Goal: Find specific page/section

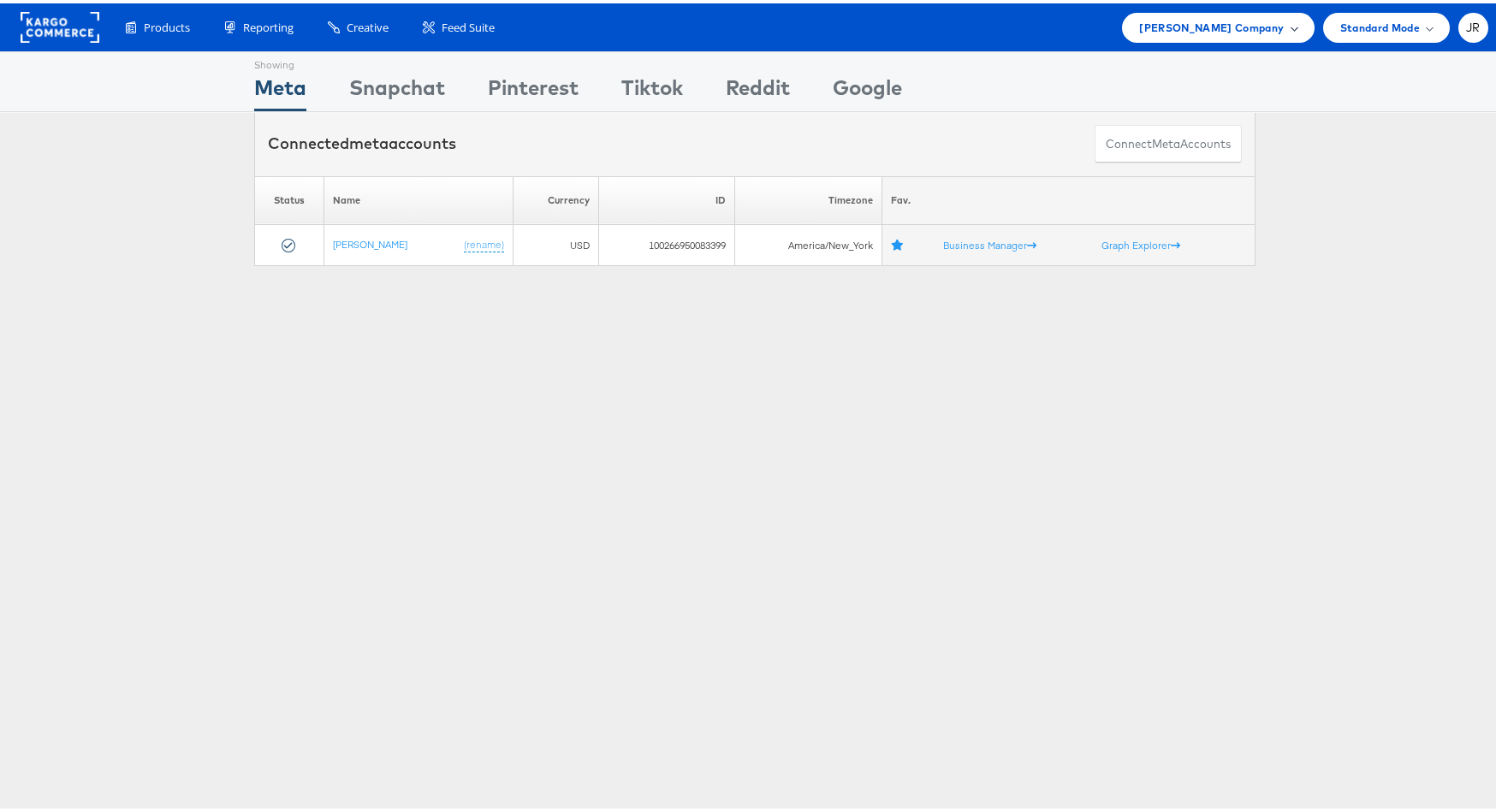
click at [1252, 18] on span "[PERSON_NAME] Company" at bounding box center [1212, 24] width 145 height 18
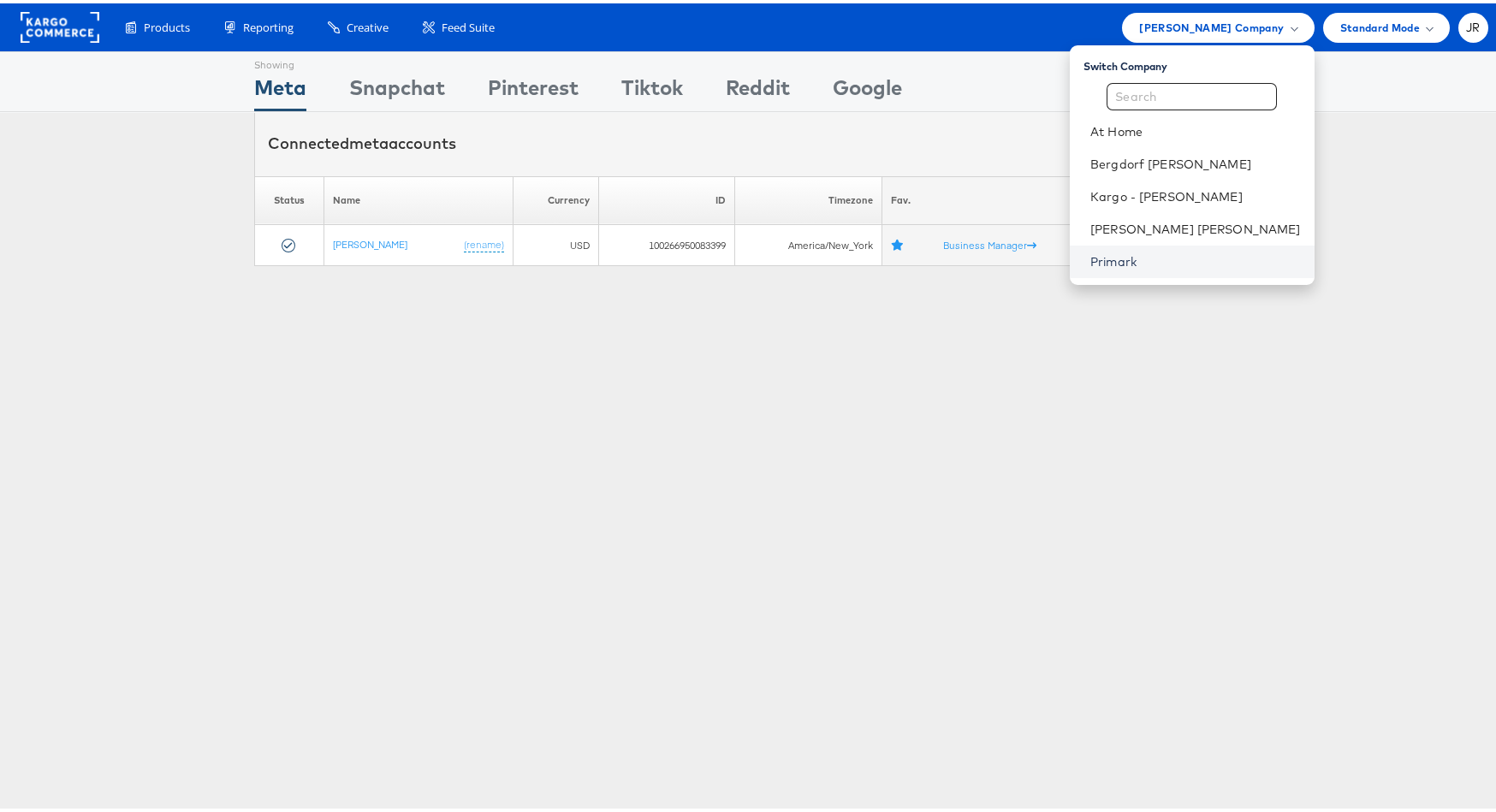
click at [1215, 262] on link "Primark" at bounding box center [1196, 259] width 211 height 18
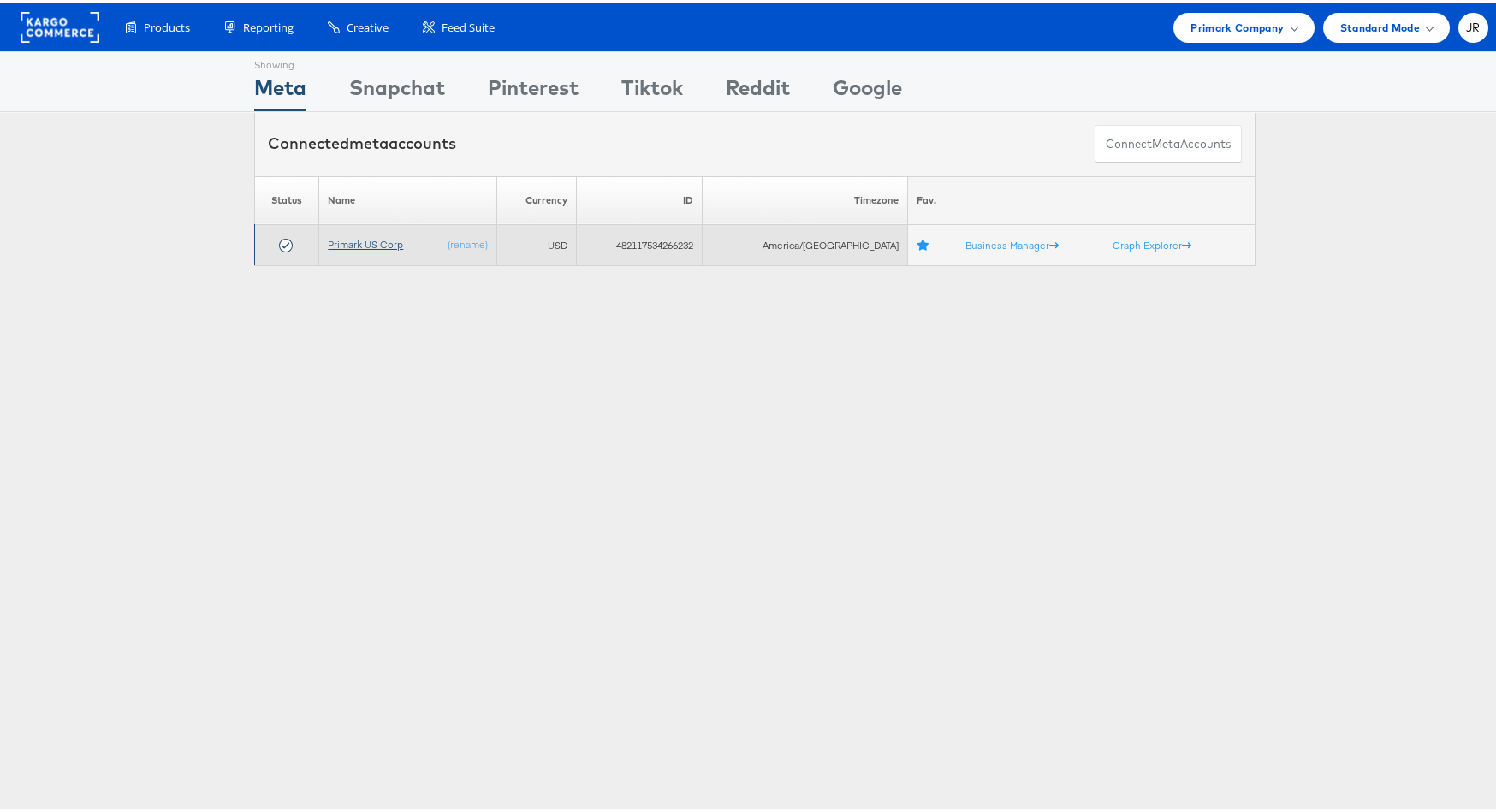
click at [370, 244] on link "Primark US Corp" at bounding box center [365, 240] width 75 height 13
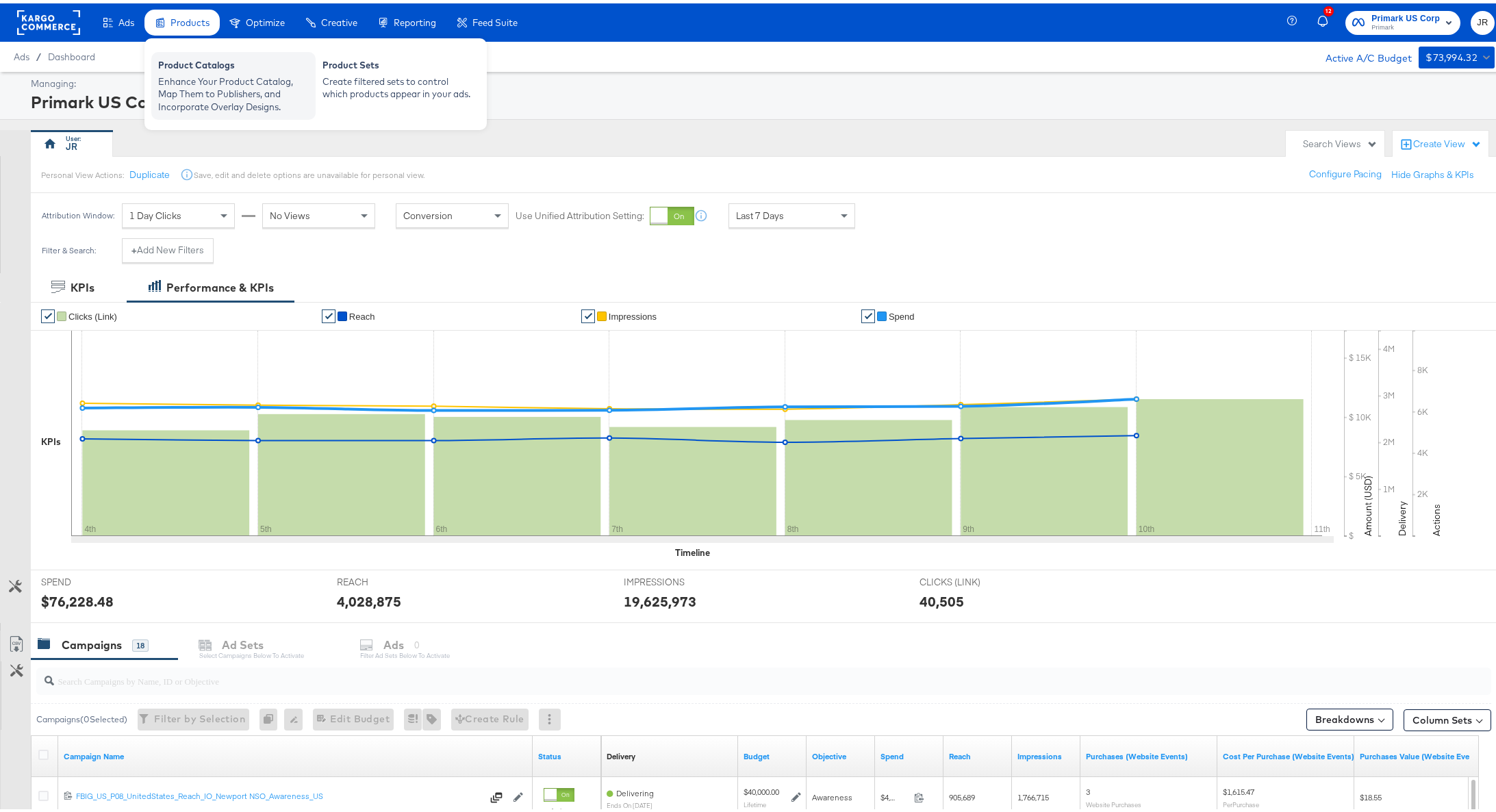
click at [204, 72] on div "Enhance Your Product Catalog, Map Them to Publishers, and Incorporate Overlay D…" at bounding box center [233, 91] width 151 height 38
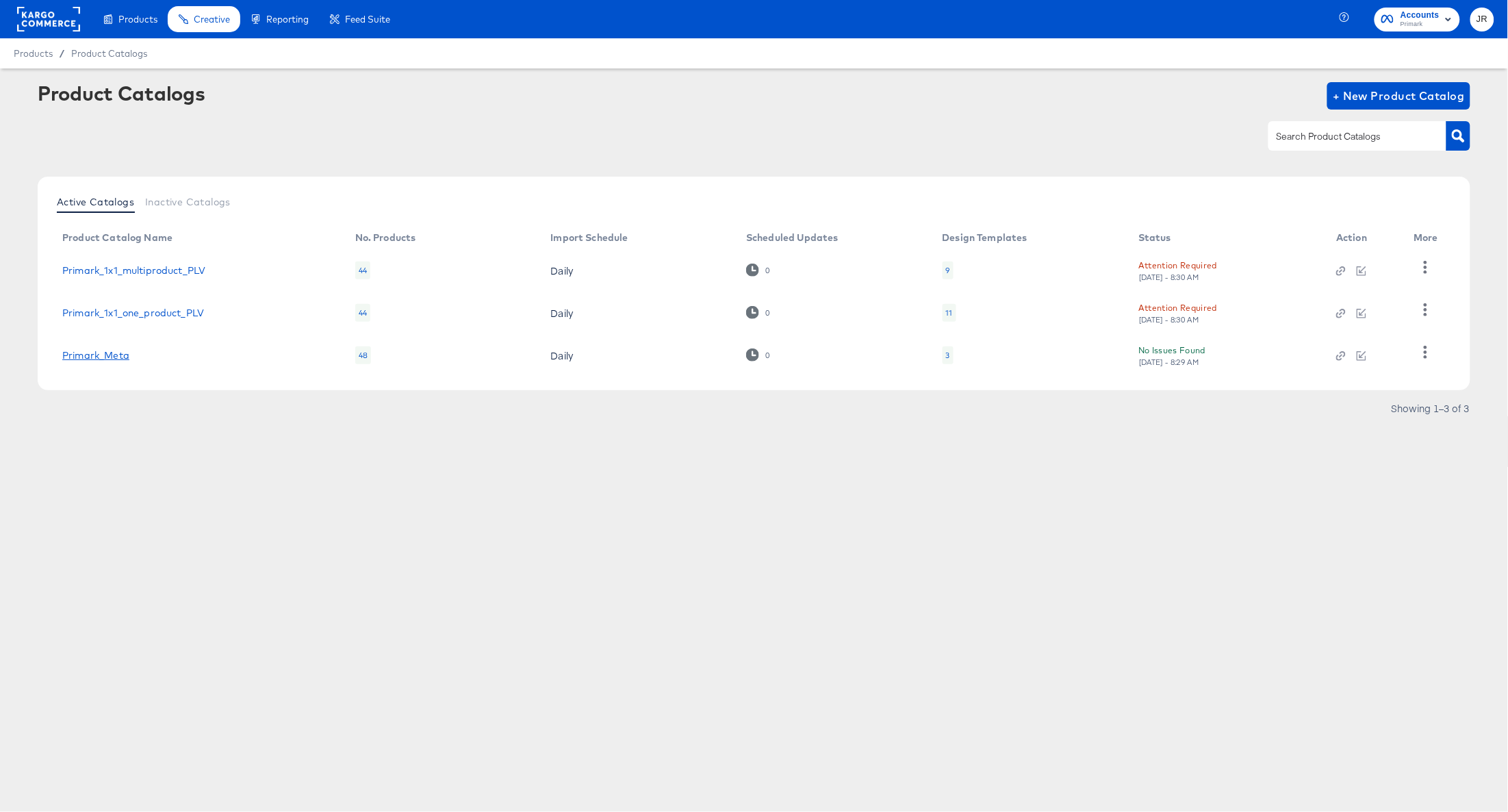
click at [120, 353] on link "Primark_Meta" at bounding box center [96, 355] width 67 height 11
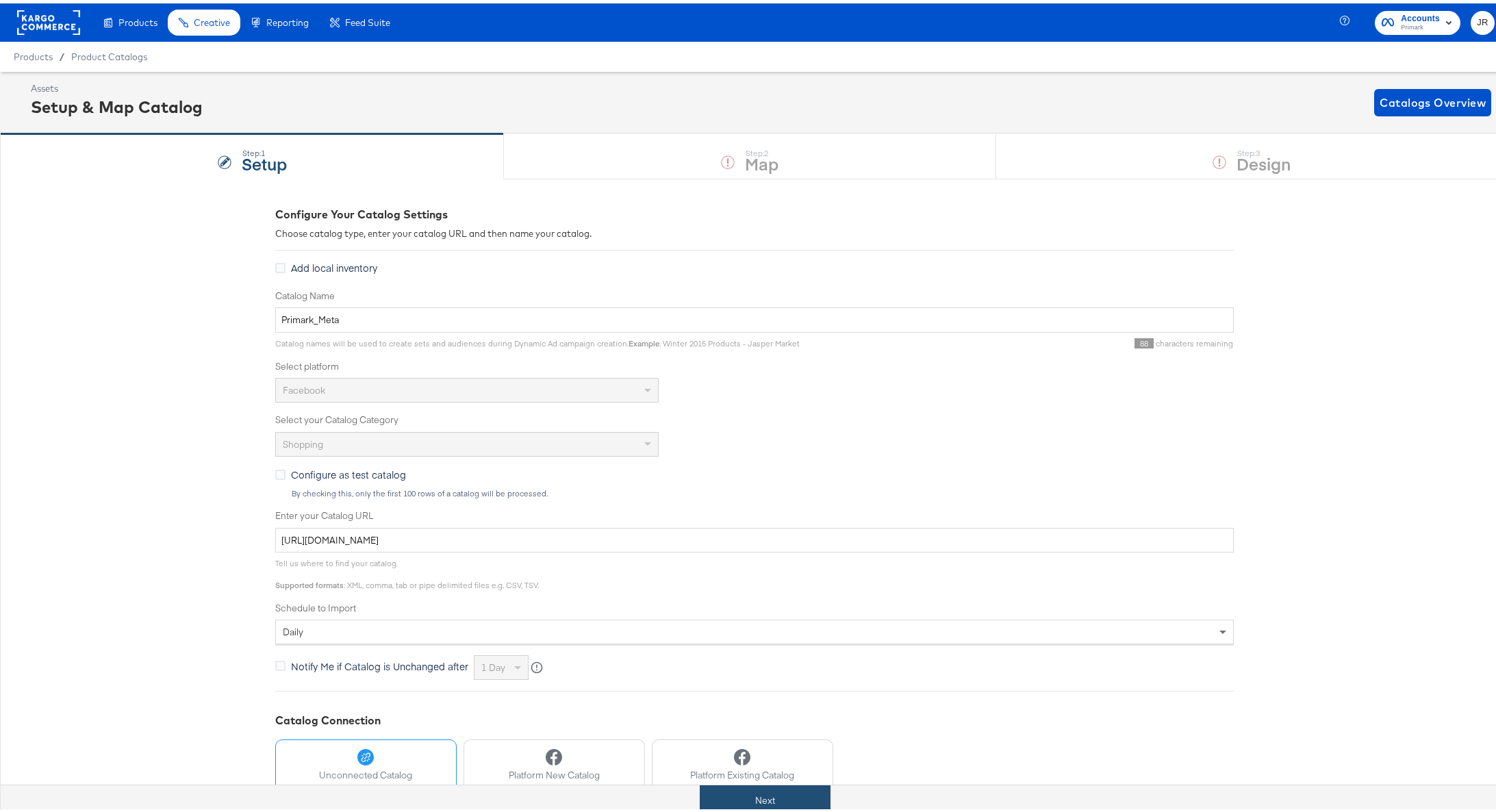
click at [758, 807] on button "Next" at bounding box center [765, 796] width 130 height 30
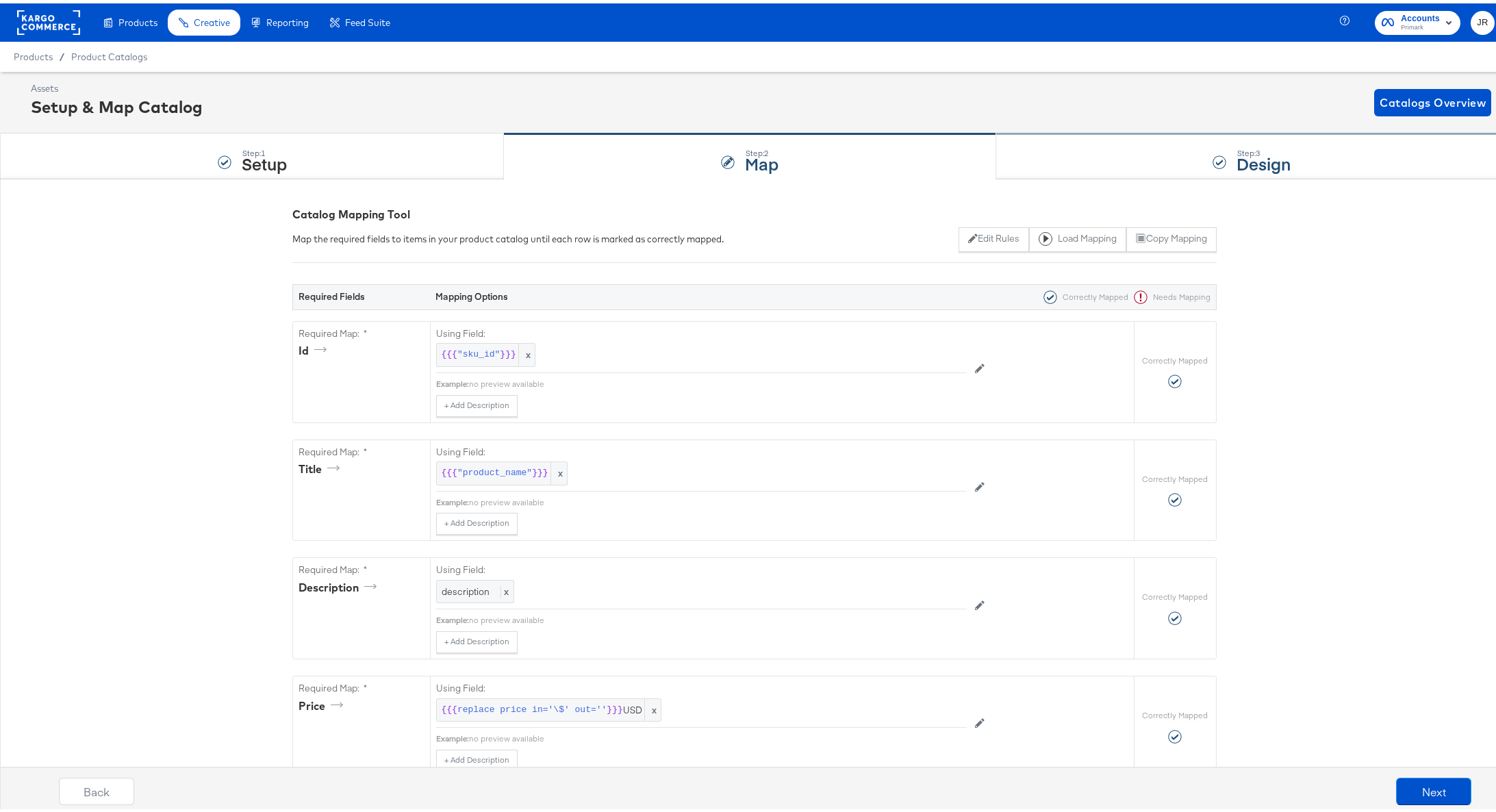
click at [1074, 152] on div "Step: 3 Design" at bounding box center [1252, 153] width 512 height 45
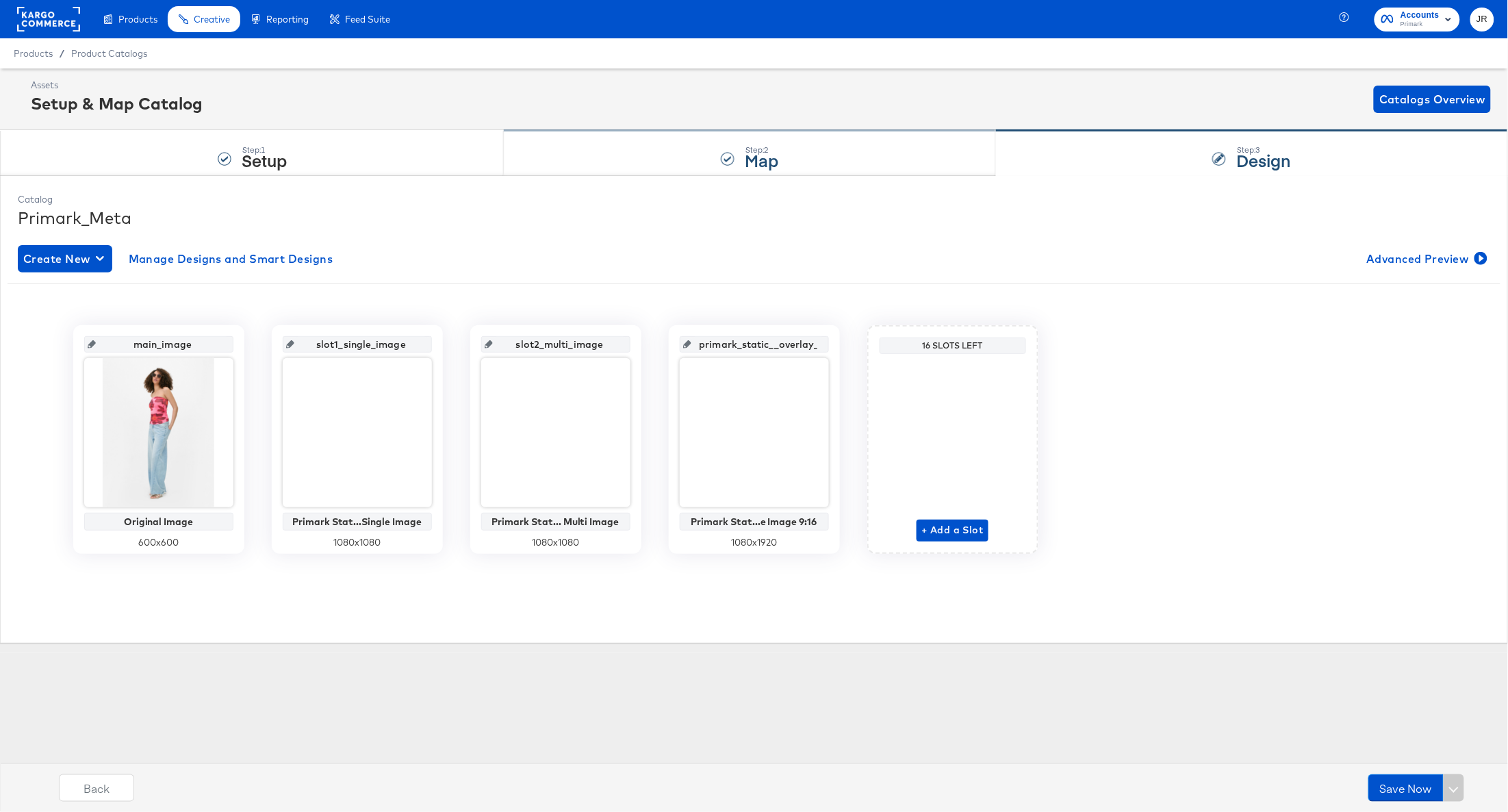
click at [720, 147] on div "Step: 2 Map" at bounding box center [749, 153] width 491 height 45
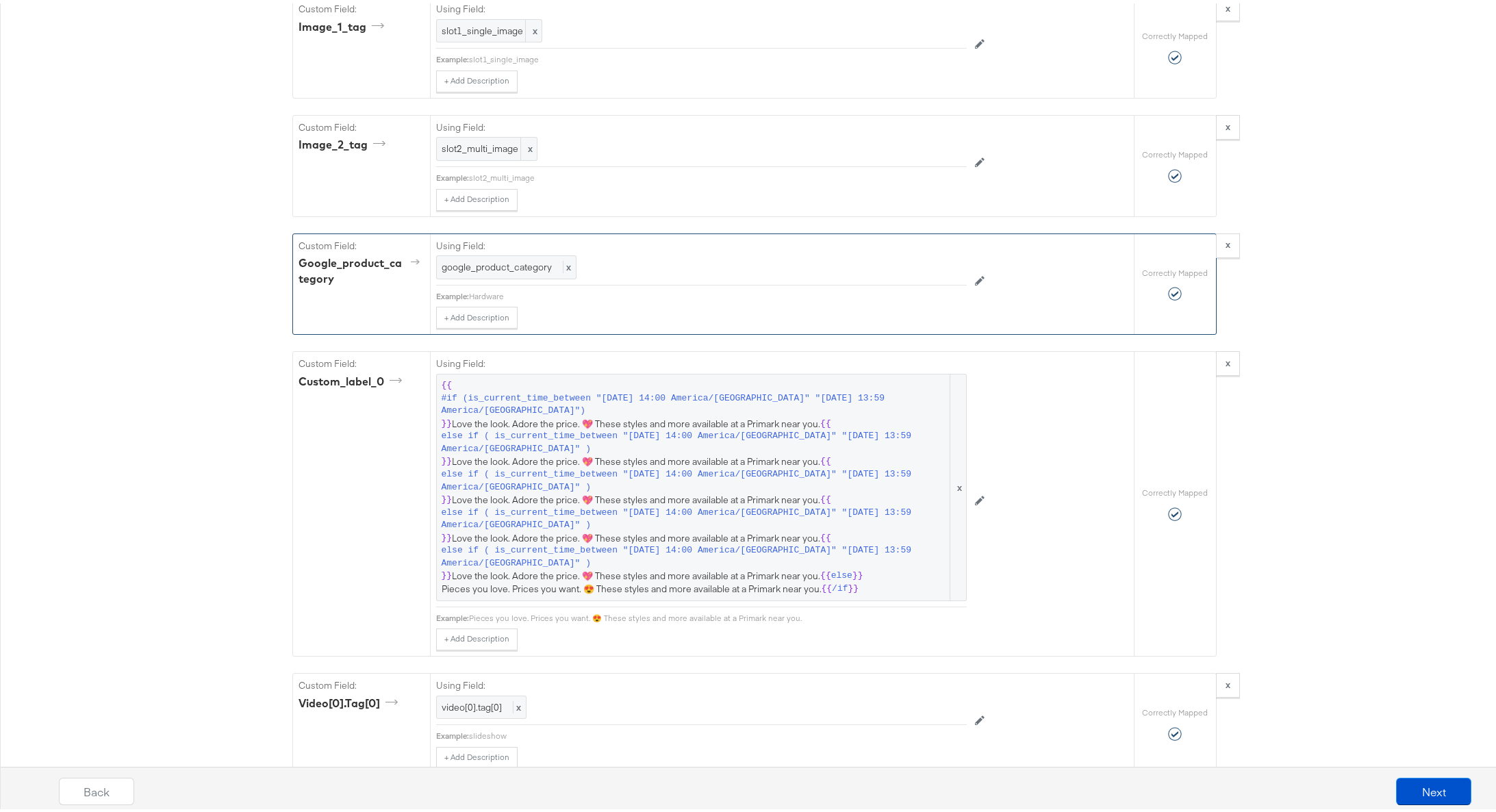
scroll to position [1516, 0]
